Goal: Information Seeking & Learning: Learn about a topic

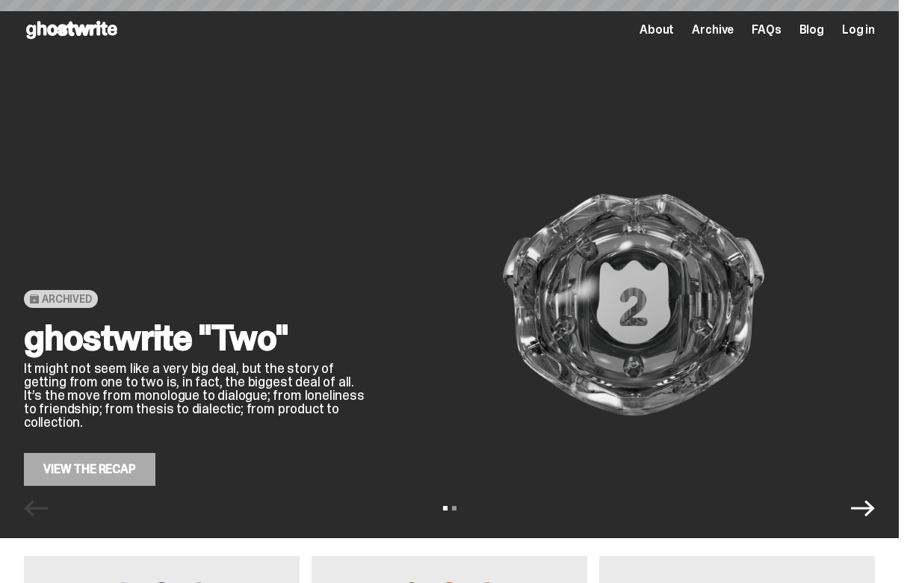
click at [728, 31] on span "Archive" at bounding box center [713, 30] width 42 height 12
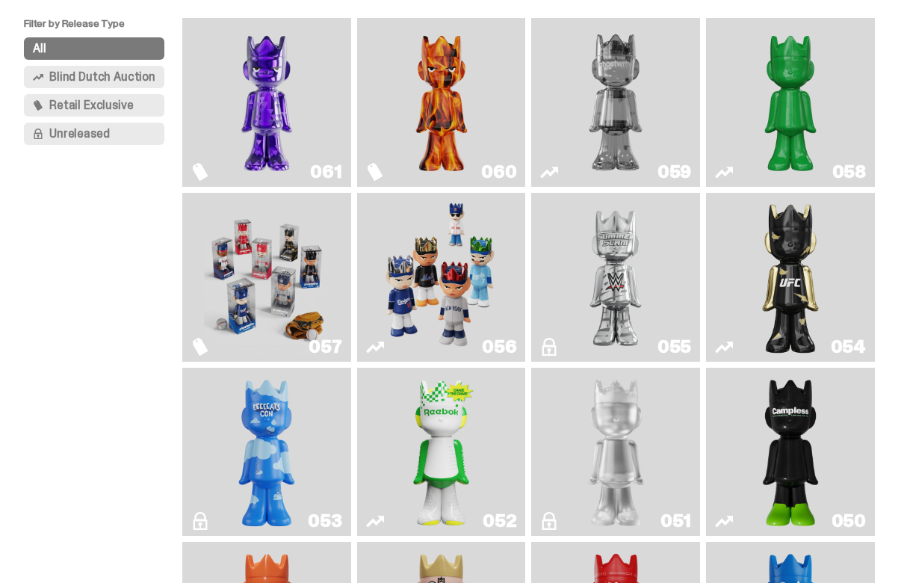
click at [629, 252] on img "I Was There SummerSlam" at bounding box center [615, 277] width 125 height 157
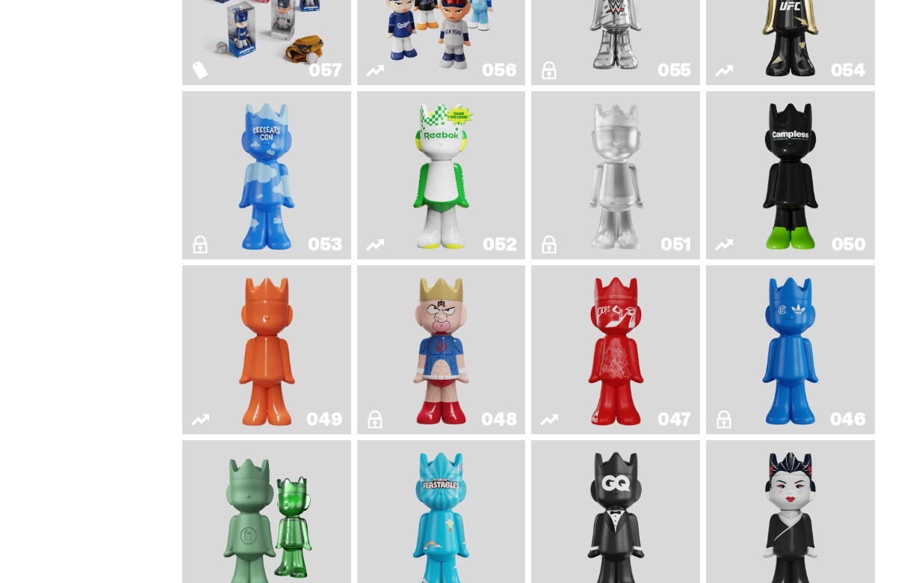
scroll to position [426, 0]
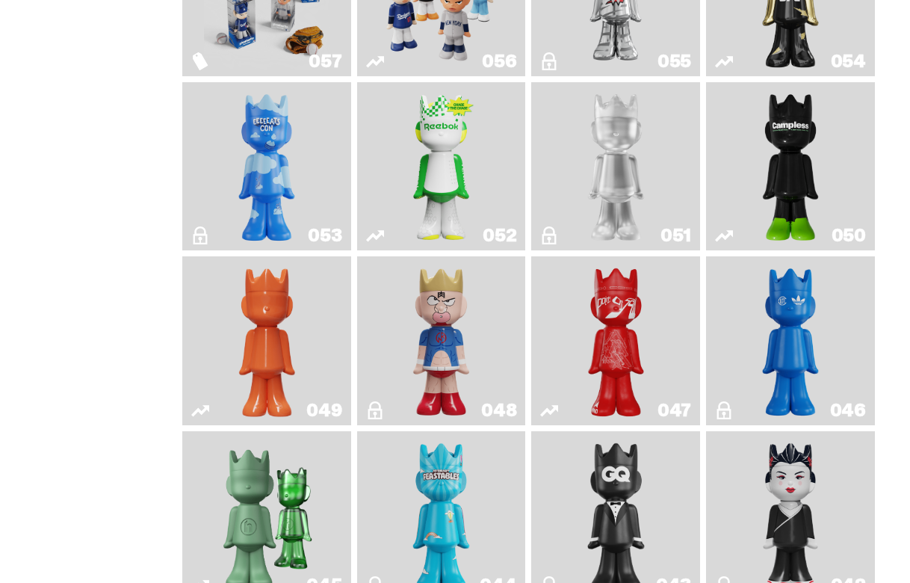
click at [447, 170] on img "Court Victory" at bounding box center [441, 166] width 68 height 157
click at [805, 180] on img "Campless" at bounding box center [791, 166] width 68 height 157
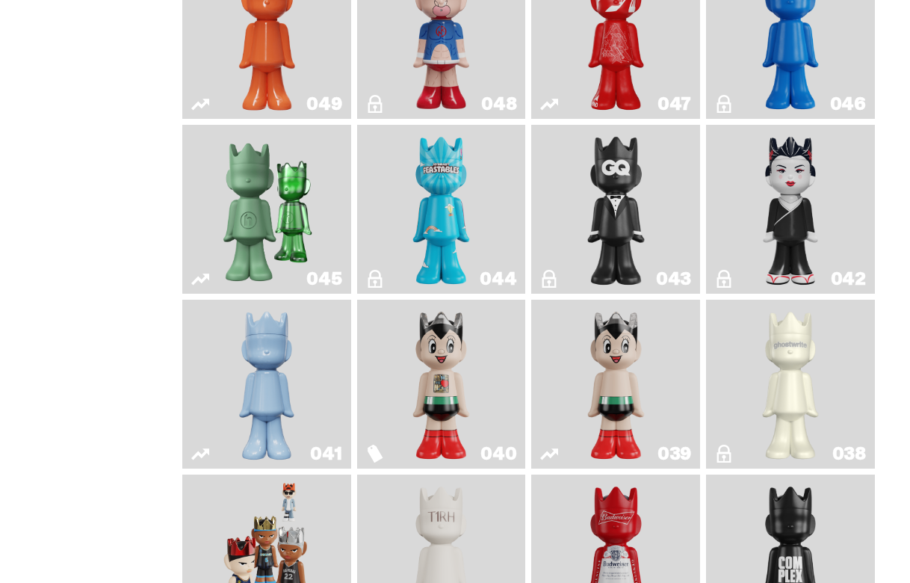
scroll to position [736, 0]
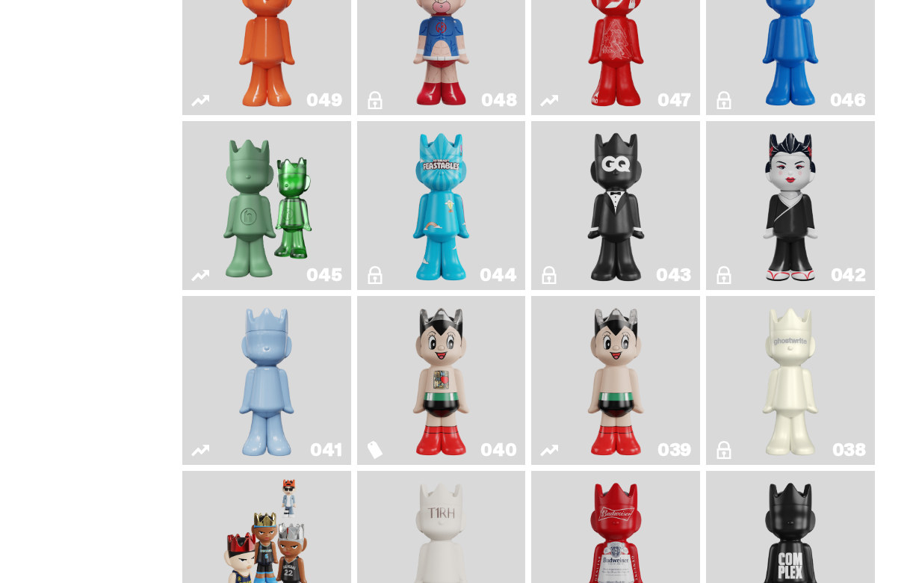
click at [261, 217] on img "Present" at bounding box center [267, 205] width 108 height 157
click at [444, 235] on img "Feastables" at bounding box center [441, 205] width 68 height 157
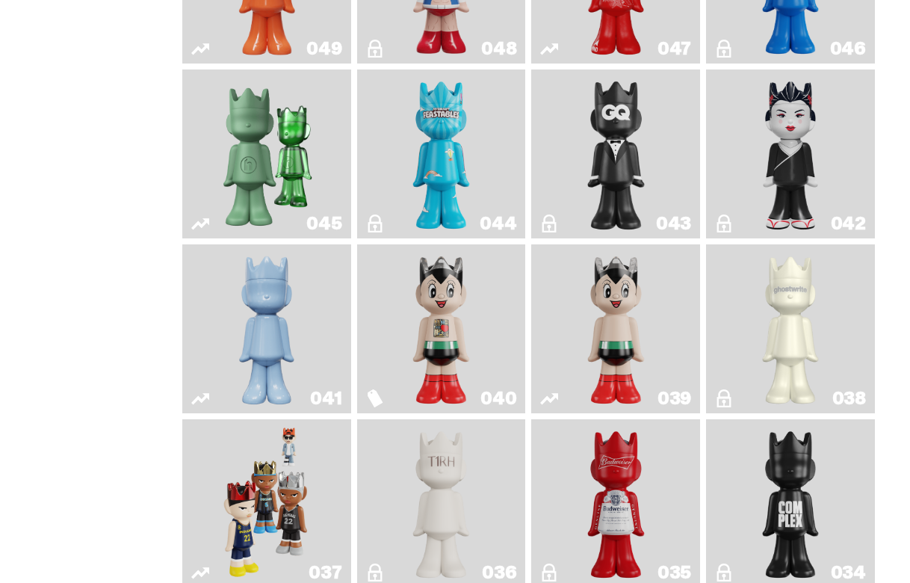
scroll to position [795, 0]
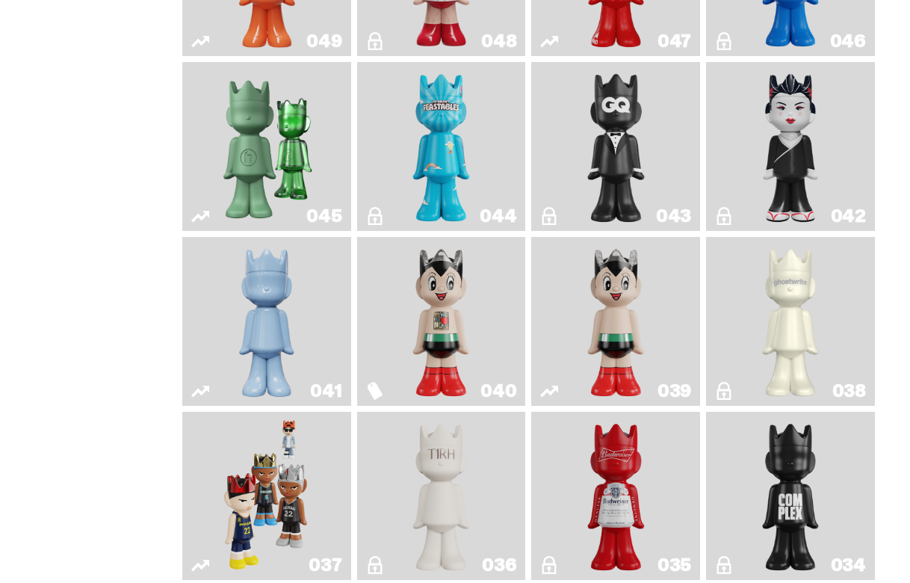
click at [607, 180] on img "Black Tie" at bounding box center [616, 146] width 68 height 157
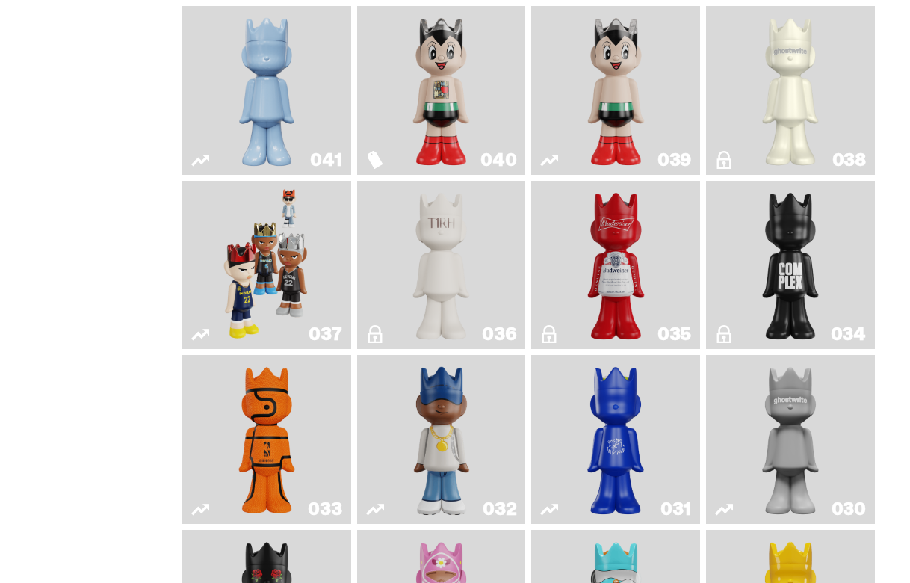
scroll to position [1032, 0]
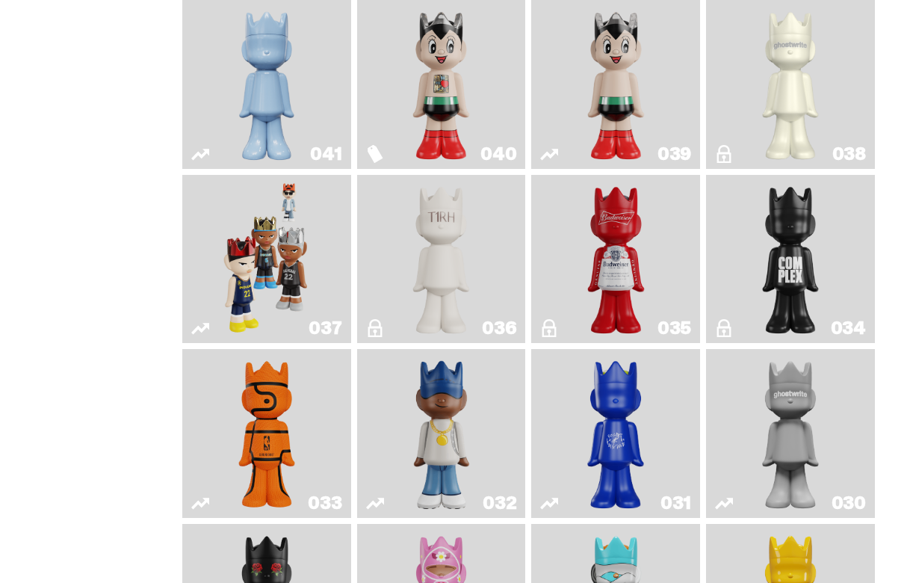
click at [246, 257] on img "Game Face (2024)" at bounding box center [267, 259] width 88 height 157
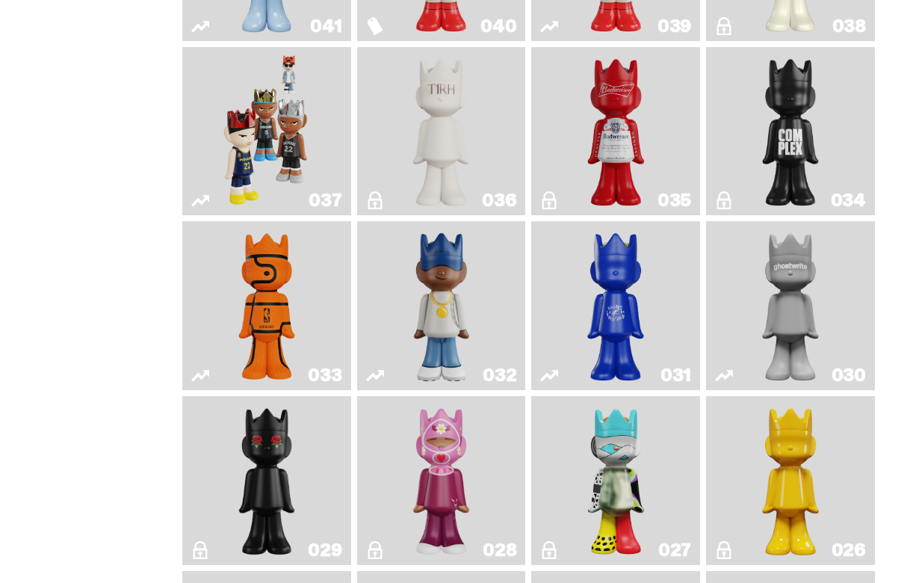
scroll to position [1167, 0]
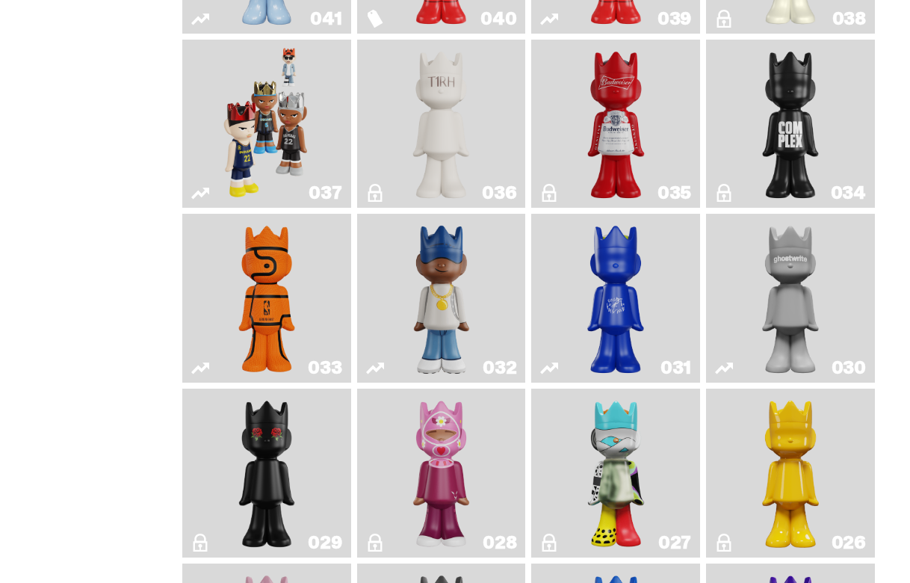
click at [286, 318] on img "Game Ball" at bounding box center [267, 298] width 68 height 157
click at [470, 320] on img "Swingman" at bounding box center [441, 298] width 88 height 157
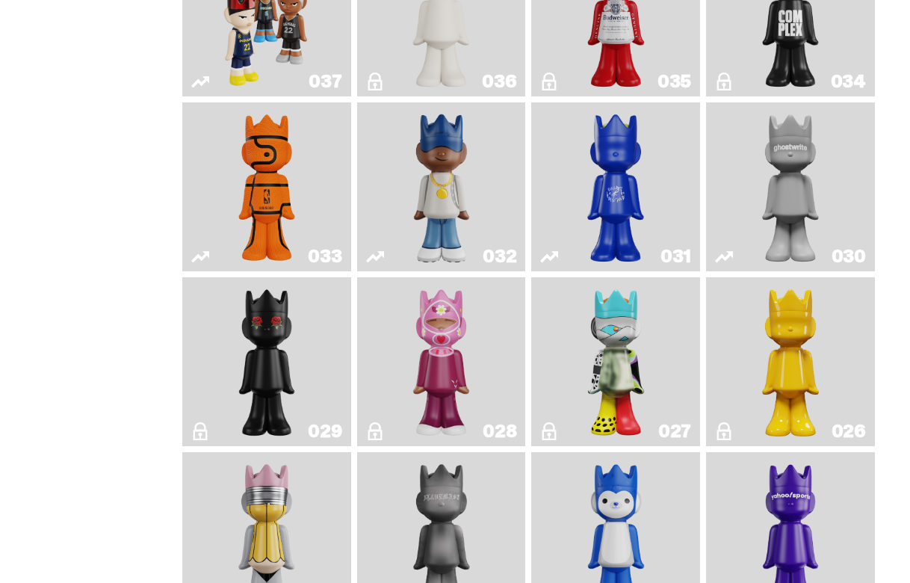
scroll to position [1286, 0]
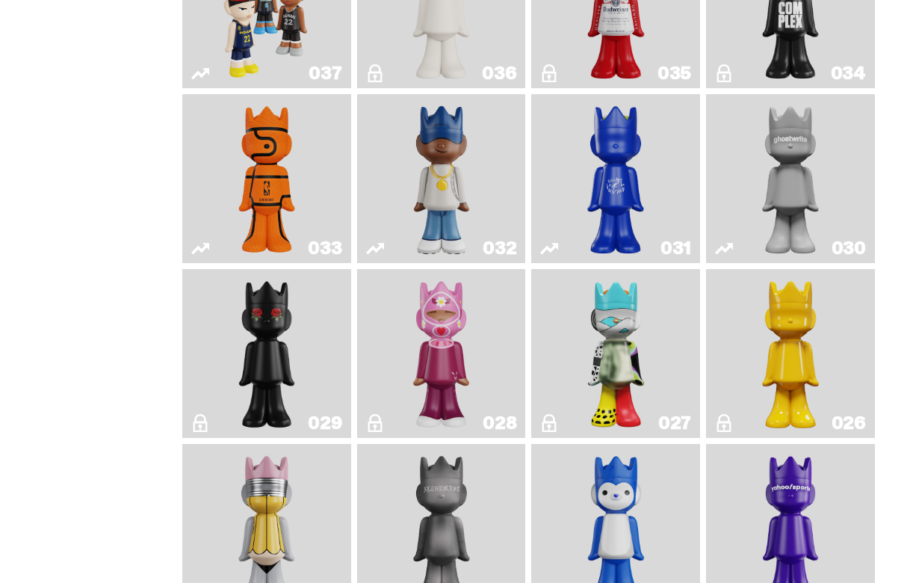
click at [602, 427] on img "What The MSCHF" at bounding box center [616, 353] width 68 height 157
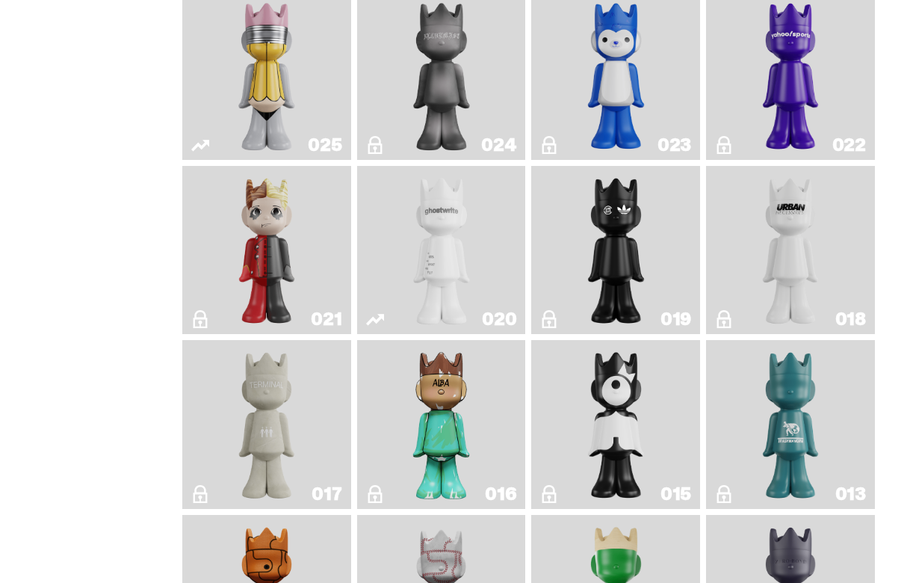
scroll to position [1742, 0]
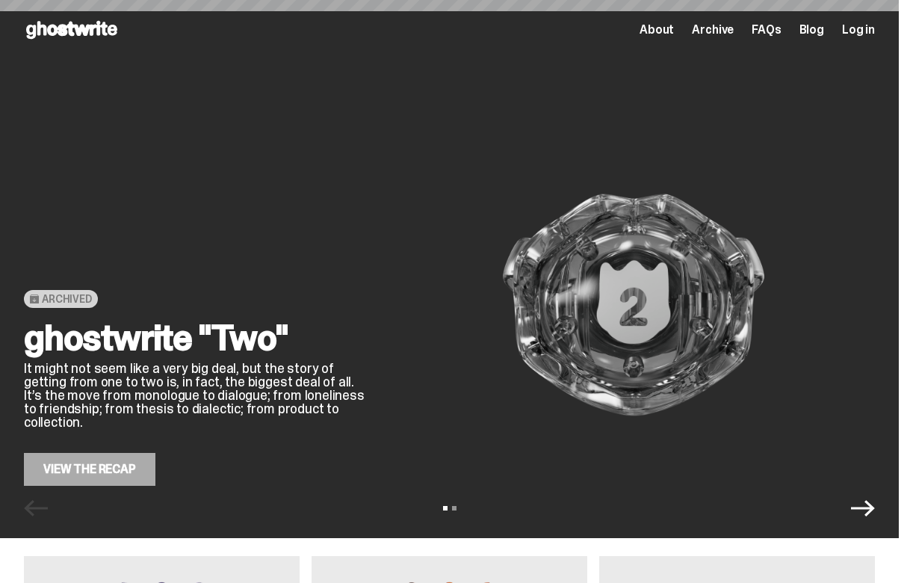
click at [734, 29] on span "Archive" at bounding box center [713, 30] width 42 height 12
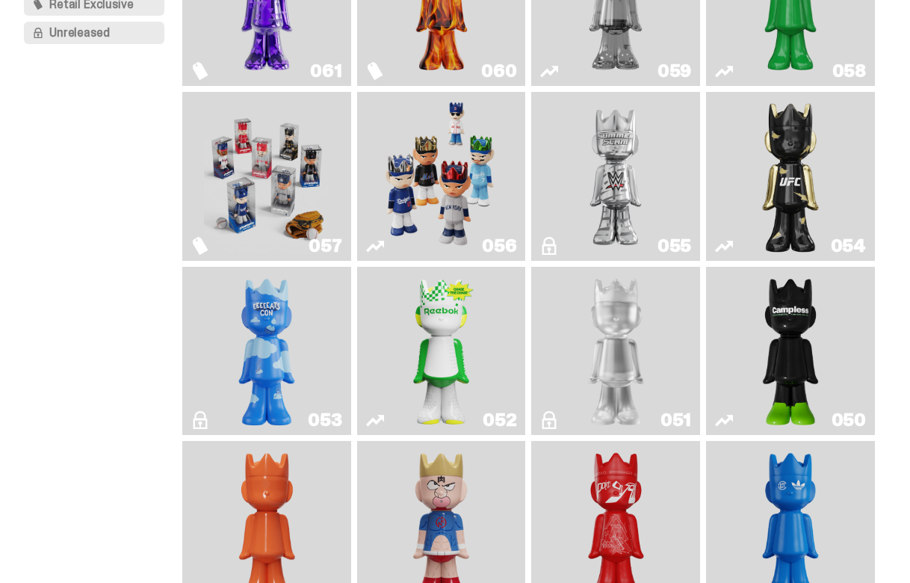
scroll to position [270, 0]
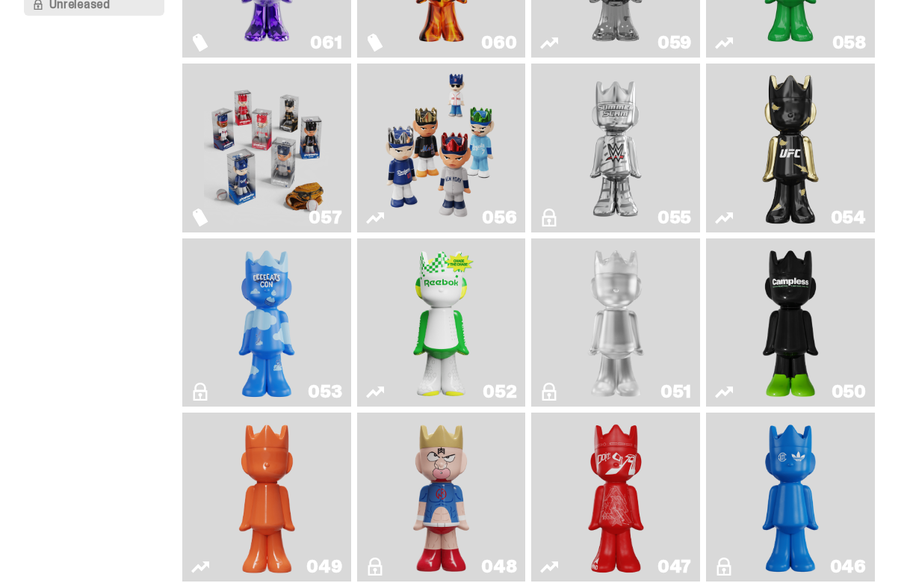
click at [258, 350] on img "ghooooost" at bounding box center [267, 322] width 68 height 157
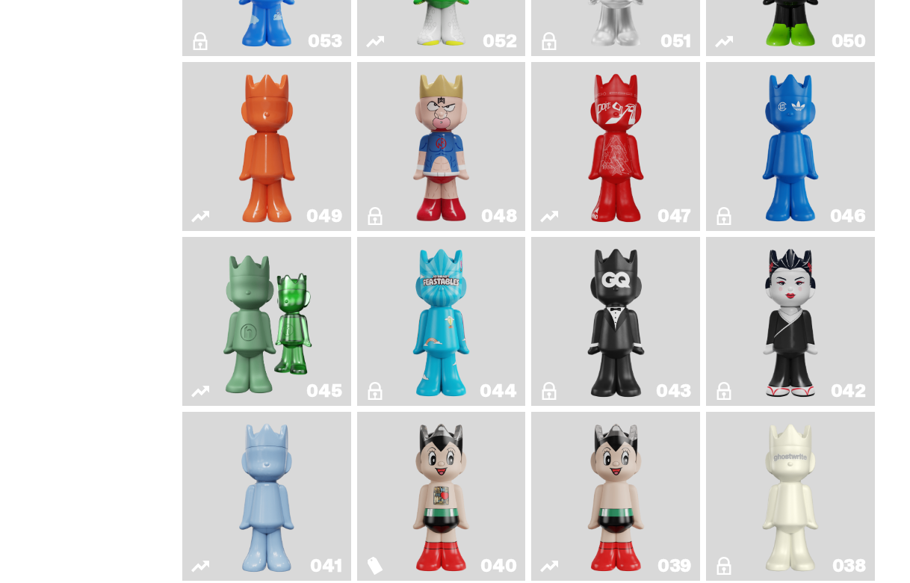
scroll to position [703, 0]
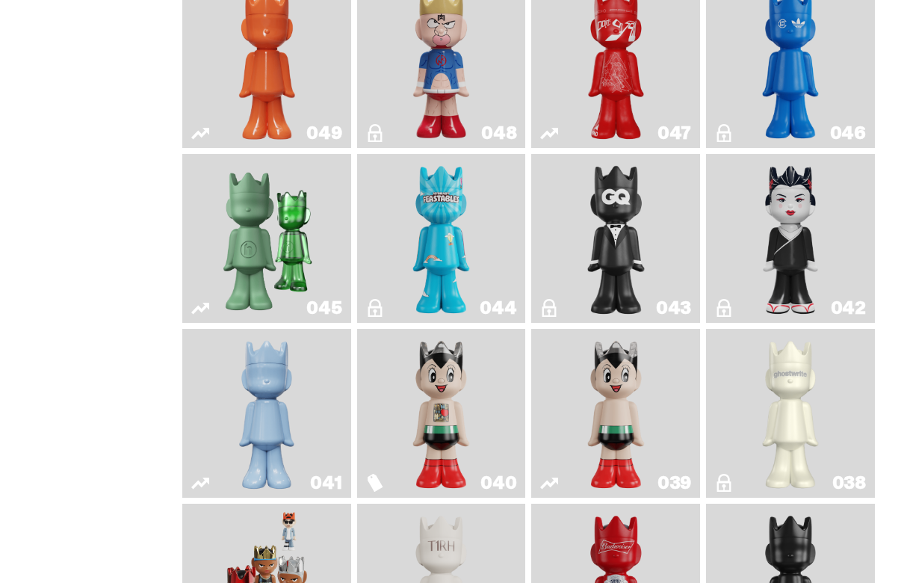
click at [432, 260] on img "Feastables" at bounding box center [441, 238] width 68 height 157
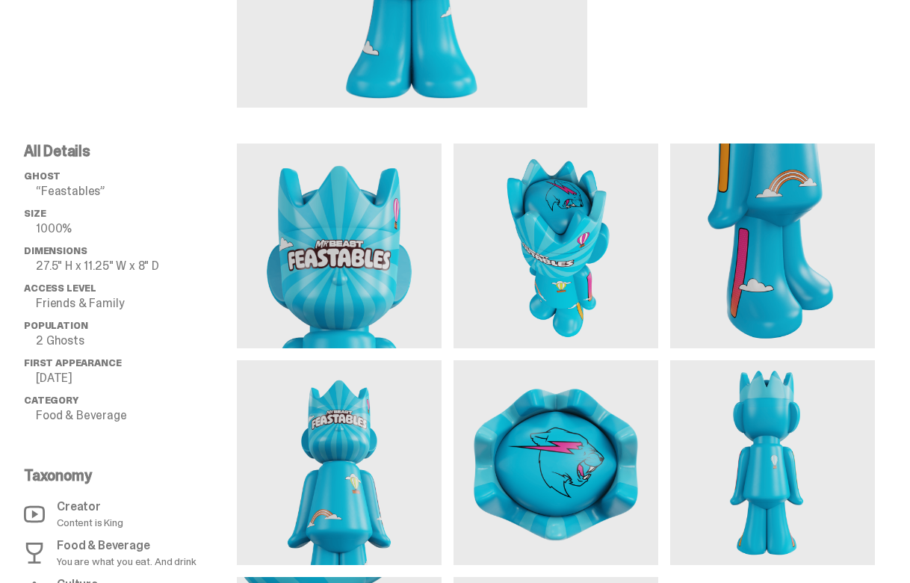
scroll to position [461, 0]
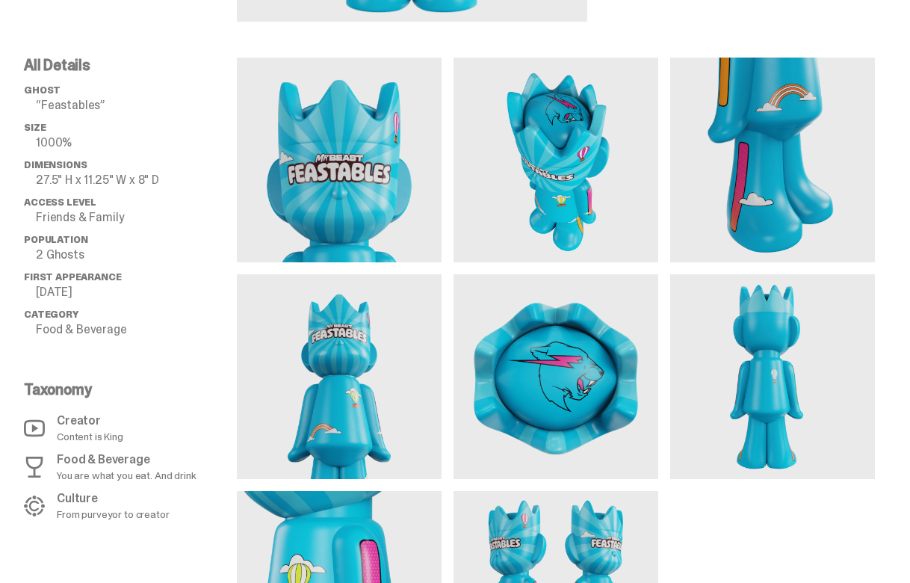
click at [93, 181] on p "27.5" H x 11.25" W x 8" D" at bounding box center [136, 180] width 201 height 12
copy ul "27.5" H x 11.25" W x 8" D"
